Goal: Task Accomplishment & Management: Use online tool/utility

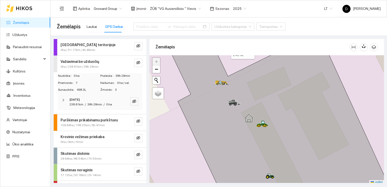
scroll to position [1, 0]
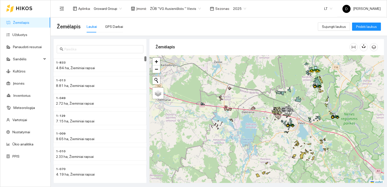
scroll to position [1, 0]
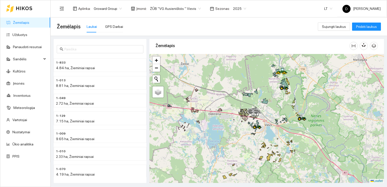
drag, startPoint x: 308, startPoint y: 116, endPoint x: 275, endPoint y: 119, distance: 33.3
click at [275, 119] on div at bounding box center [267, 118] width 235 height 129
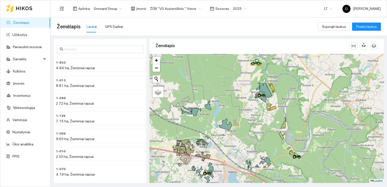
drag, startPoint x: 269, startPoint y: 108, endPoint x: 235, endPoint y: 152, distance: 55.3
click at [235, 153] on div at bounding box center [267, 118] width 235 height 129
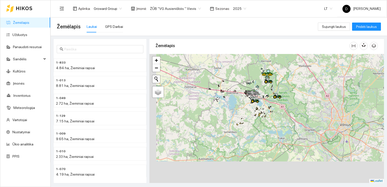
drag, startPoint x: 244, startPoint y: 156, endPoint x: 267, endPoint y: 107, distance: 54.3
click at [267, 107] on div at bounding box center [267, 118] width 235 height 129
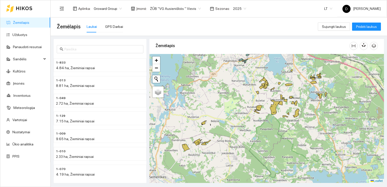
drag, startPoint x: 272, startPoint y: 97, endPoint x: 298, endPoint y: 102, distance: 26.3
click at [298, 102] on div at bounding box center [267, 118] width 235 height 129
click at [237, 8] on span "2025" at bounding box center [239, 9] width 13 height 8
click at [234, 67] on div "2026" at bounding box center [233, 67] width 13 height 6
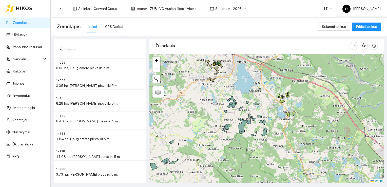
drag, startPoint x: 262, startPoint y: 103, endPoint x: 230, endPoint y: 122, distance: 37.5
click at [230, 122] on div at bounding box center [267, 118] width 235 height 129
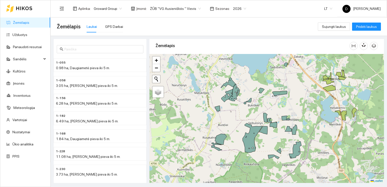
drag, startPoint x: 250, startPoint y: 122, endPoint x: 246, endPoint y: 129, distance: 8.4
click at [246, 129] on div at bounding box center [267, 118] width 235 height 129
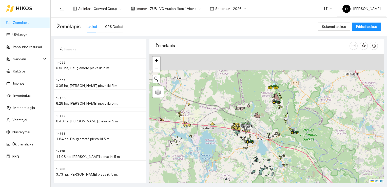
drag, startPoint x: 237, startPoint y: 69, endPoint x: 254, endPoint y: 124, distance: 57.6
click at [254, 124] on icon at bounding box center [247, 125] width 14 height 6
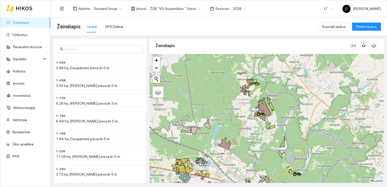
drag, startPoint x: 293, startPoint y: 98, endPoint x: 256, endPoint y: 129, distance: 48.0
click at [256, 129] on div at bounding box center [267, 118] width 235 height 129
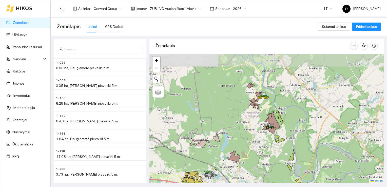
drag, startPoint x: 247, startPoint y: 116, endPoint x: 263, endPoint y: 141, distance: 29.7
click at [263, 141] on div at bounding box center [267, 118] width 235 height 129
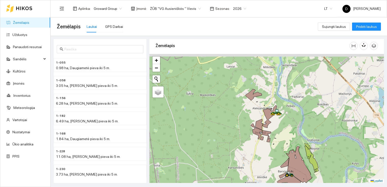
drag, startPoint x: 258, startPoint y: 112, endPoint x: 261, endPoint y: 153, distance: 40.4
click at [261, 153] on div at bounding box center [267, 118] width 235 height 129
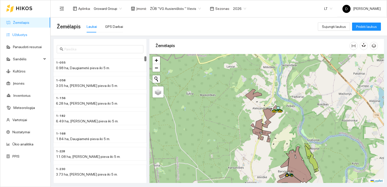
click at [21, 36] on link "Užduotys" at bounding box center [19, 35] width 15 height 4
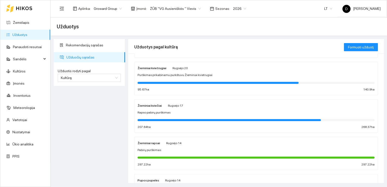
scroll to position [101, 0]
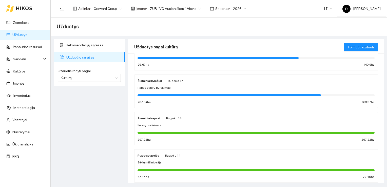
click at [150, 82] on strong "Žieminiai kviečiai" at bounding box center [150, 81] width 24 height 4
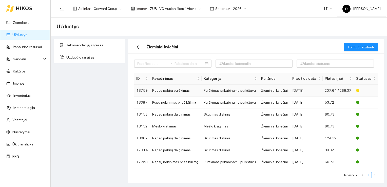
click at [175, 91] on td "Rapso pabirų purškimas" at bounding box center [175, 91] width 51 height 12
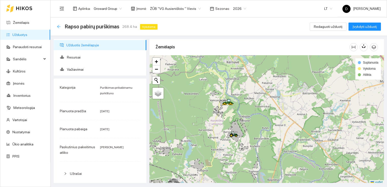
click at [58, 26] on icon "arrow-left" at bounding box center [59, 27] width 4 height 4
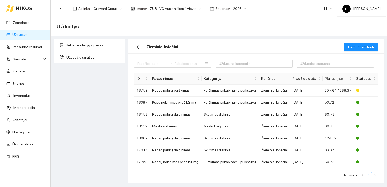
click at [23, 34] on link "Užduotys" at bounding box center [19, 35] width 15 height 4
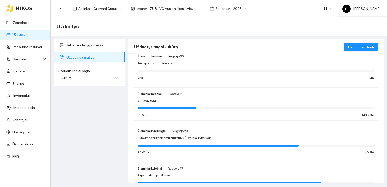
scroll to position [25, 0]
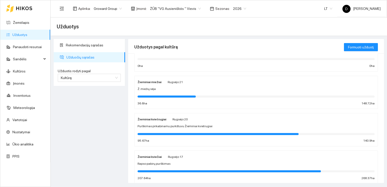
click at [152, 80] on strong "Žieminiai miežiai" at bounding box center [150, 82] width 24 height 4
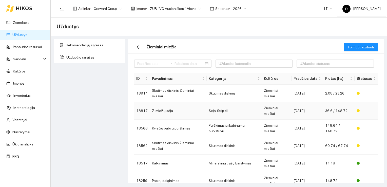
click at [163, 102] on td "Ž. miežių sėja" at bounding box center [178, 110] width 57 height 17
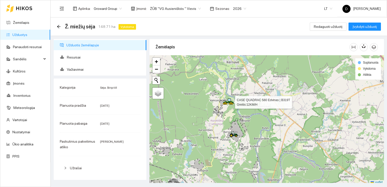
scroll to position [1, 0]
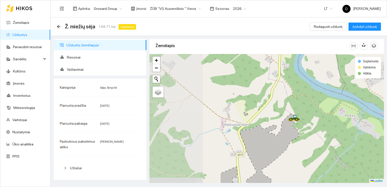
drag, startPoint x: 240, startPoint y: 107, endPoint x: 306, endPoint y: 134, distance: 71.2
click at [306, 134] on div at bounding box center [267, 118] width 235 height 129
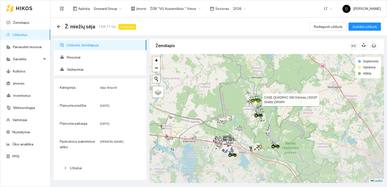
drag, startPoint x: 289, startPoint y: 165, endPoint x: 259, endPoint y: 126, distance: 48.7
click at [259, 125] on div at bounding box center [267, 118] width 235 height 129
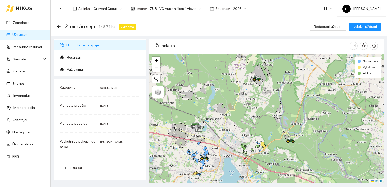
drag, startPoint x: 289, startPoint y: 160, endPoint x: 293, endPoint y: 149, distance: 11.8
click at [293, 149] on div at bounding box center [267, 118] width 235 height 129
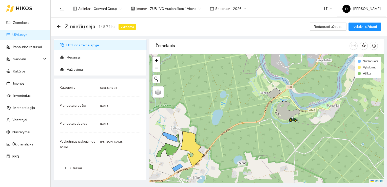
drag, startPoint x: 288, startPoint y: 101, endPoint x: 294, endPoint y: 155, distance: 54.1
click at [294, 155] on div at bounding box center [267, 118] width 235 height 129
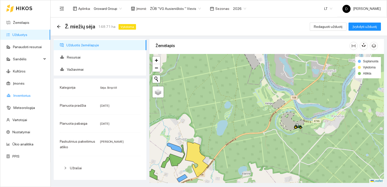
click at [23, 96] on link "Inventorius" at bounding box center [21, 96] width 17 height 4
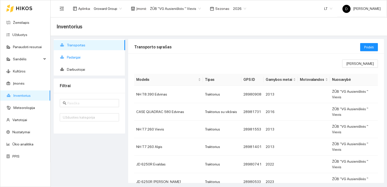
click at [79, 57] on span "Padargai" at bounding box center [94, 57] width 54 height 10
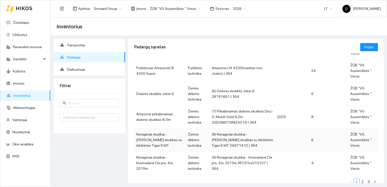
scroll to position [153, 0]
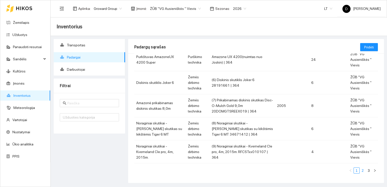
click at [360, 170] on link "2" at bounding box center [363, 171] width 6 height 6
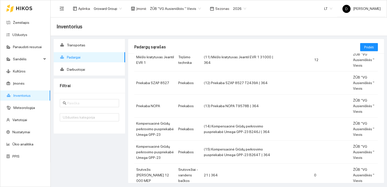
scroll to position [51, 0]
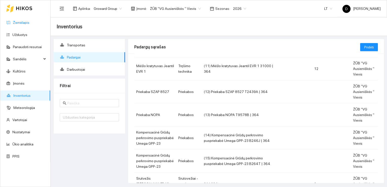
click at [17, 21] on link "Žemėlapis" at bounding box center [21, 23] width 16 height 4
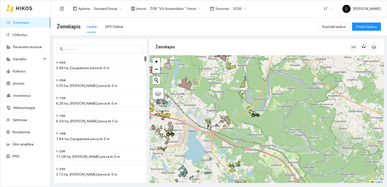
scroll to position [1, 0]
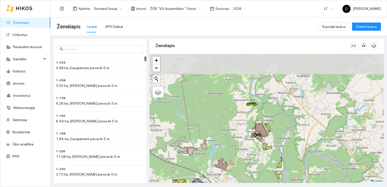
drag, startPoint x: 215, startPoint y: 88, endPoint x: 253, endPoint y: 172, distance: 91.9
click at [253, 173] on div at bounding box center [267, 118] width 235 height 129
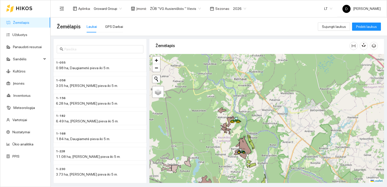
drag, startPoint x: 249, startPoint y: 136, endPoint x: 231, endPoint y: 152, distance: 23.9
click at [229, 154] on div at bounding box center [267, 118] width 235 height 129
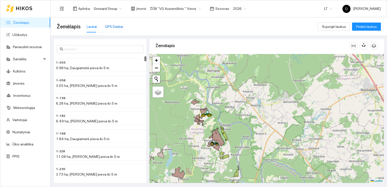
click at [116, 26] on div "GPS Darbai" at bounding box center [114, 27] width 18 height 6
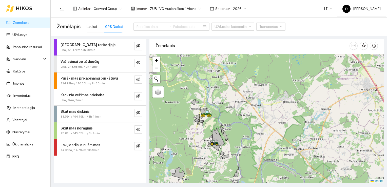
click at [92, 130] on div "Skutimas noraginis" at bounding box center [92, 128] width 62 height 6
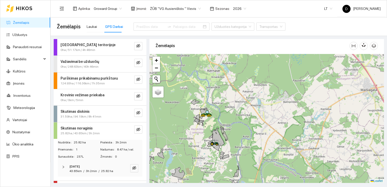
scroll to position [14, 0]
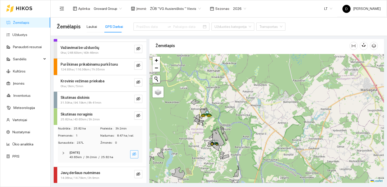
click at [133, 154] on button "button" at bounding box center [134, 154] width 8 height 8
click at [132, 153] on icon "eye" at bounding box center [134, 154] width 4 height 3
click at [136, 98] on icon "eye-invisible" at bounding box center [138, 99] width 4 height 4
click at [136, 98] on icon "eye" at bounding box center [138, 98] width 4 height 3
click at [132, 154] on icon "eye-invisible" at bounding box center [134, 154] width 4 height 4
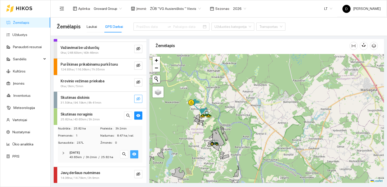
click at [132, 154] on icon "eye" at bounding box center [134, 154] width 4 height 3
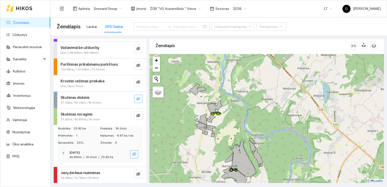
click at [132, 155] on icon "eye-invisible" at bounding box center [134, 154] width 4 height 4
